Goal: Find specific page/section: Find specific page/section

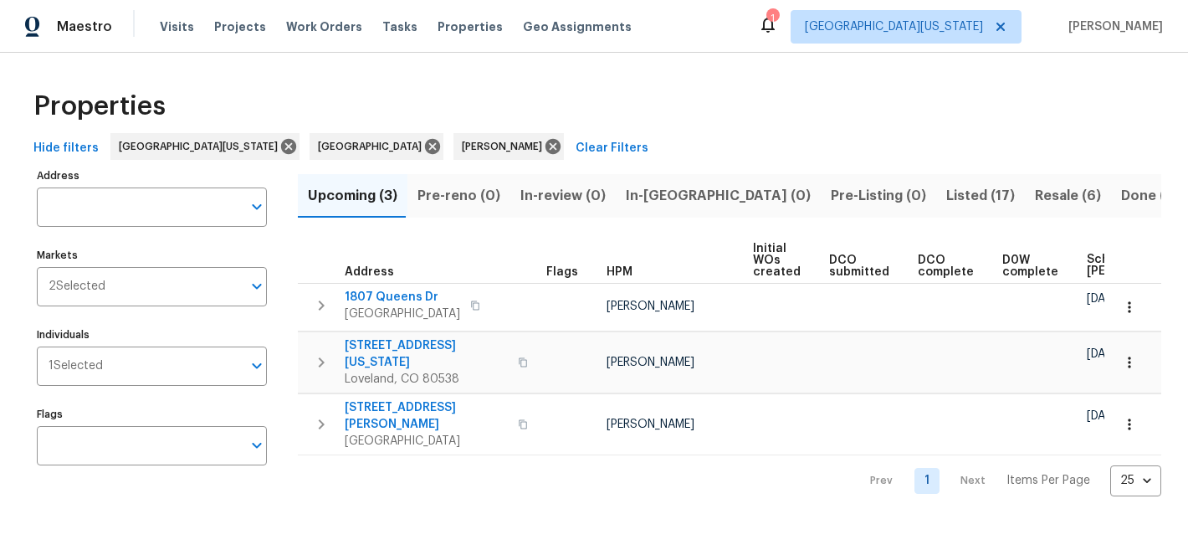
click at [662, 66] on div "Properties Hide filters [GEOGRAPHIC_DATA][US_STATE] [GEOGRAPHIC_DATA] [PERSON_N…" at bounding box center [594, 288] width 1188 height 470
click at [718, 90] on div "Properties" at bounding box center [594, 106] width 1135 height 54
click at [946, 194] on span "Listed (17)" at bounding box center [980, 195] width 69 height 23
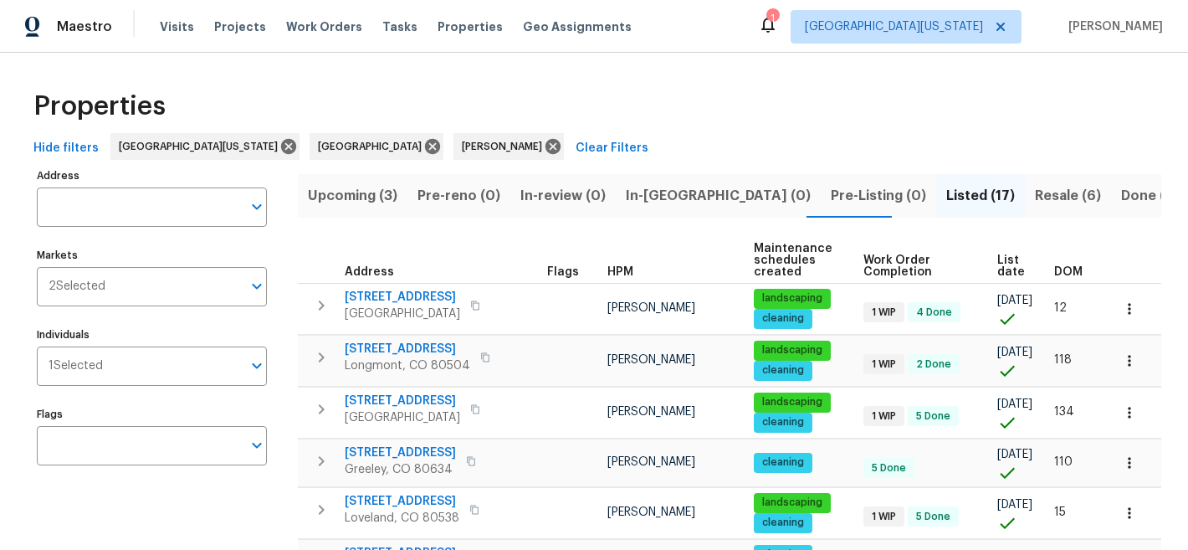
click at [997, 263] on span "List date" at bounding box center [1011, 265] width 28 height 23
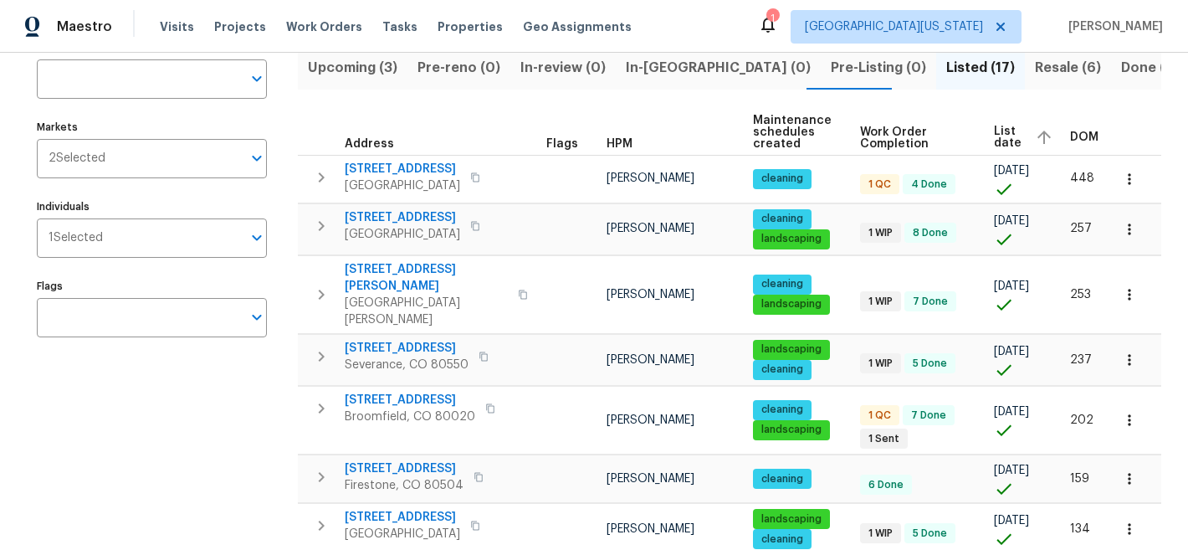
scroll to position [136, 0]
